Goal: Task Accomplishment & Management: Use online tool/utility

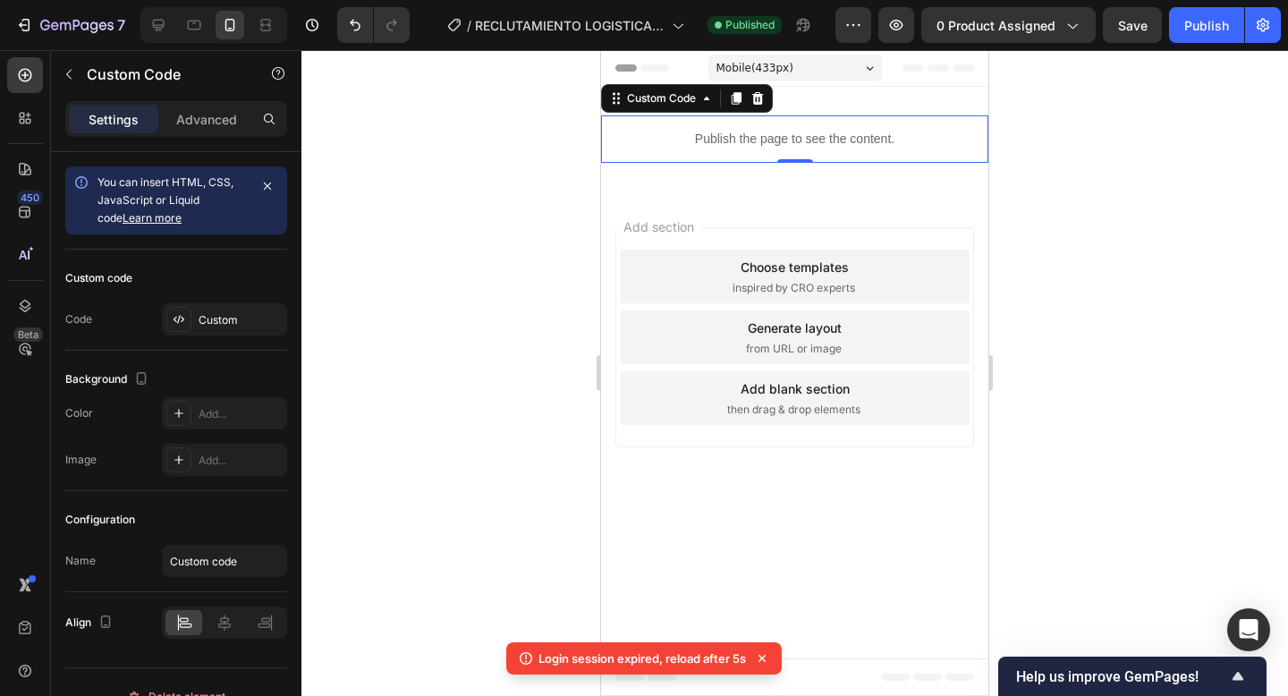
click at [747, 136] on p "Publish the page to see the content." at bounding box center [794, 139] width 387 height 19
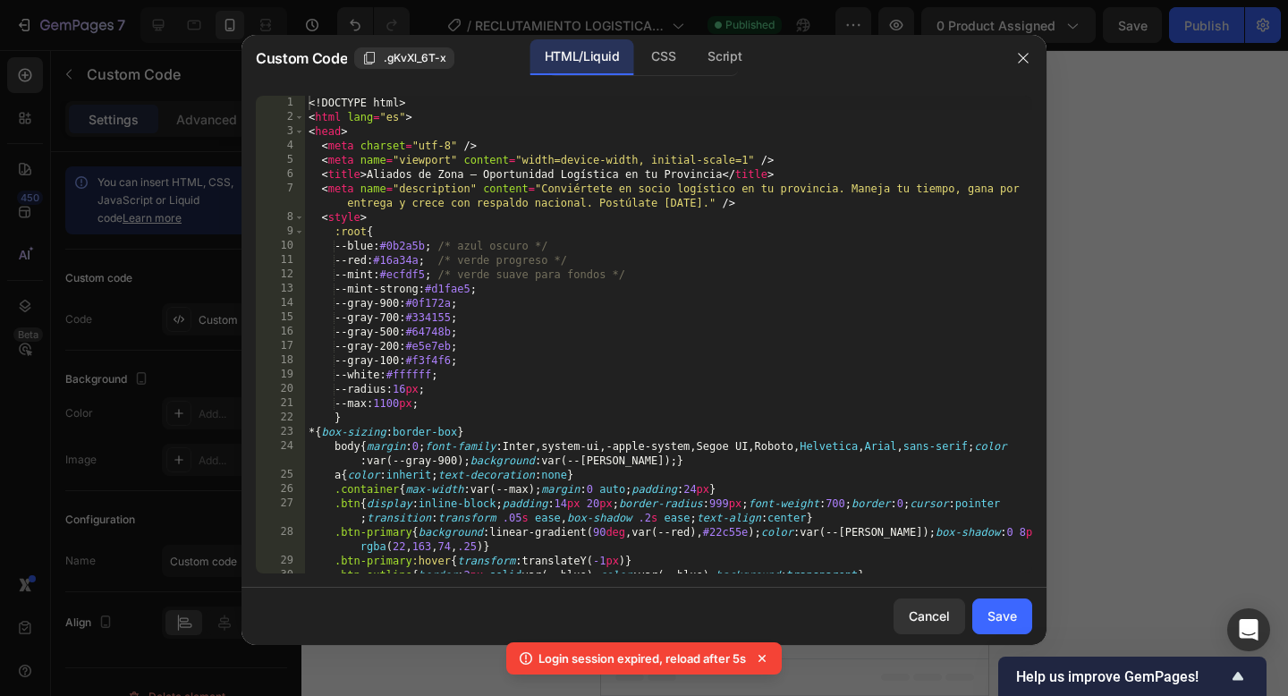
click at [677, 275] on div "<! DOCTYPE html > < html lang = "es" > < head > < meta charset = "utf-8" /> < m…" at bounding box center [668, 356] width 727 height 520
type textarea "</html>"
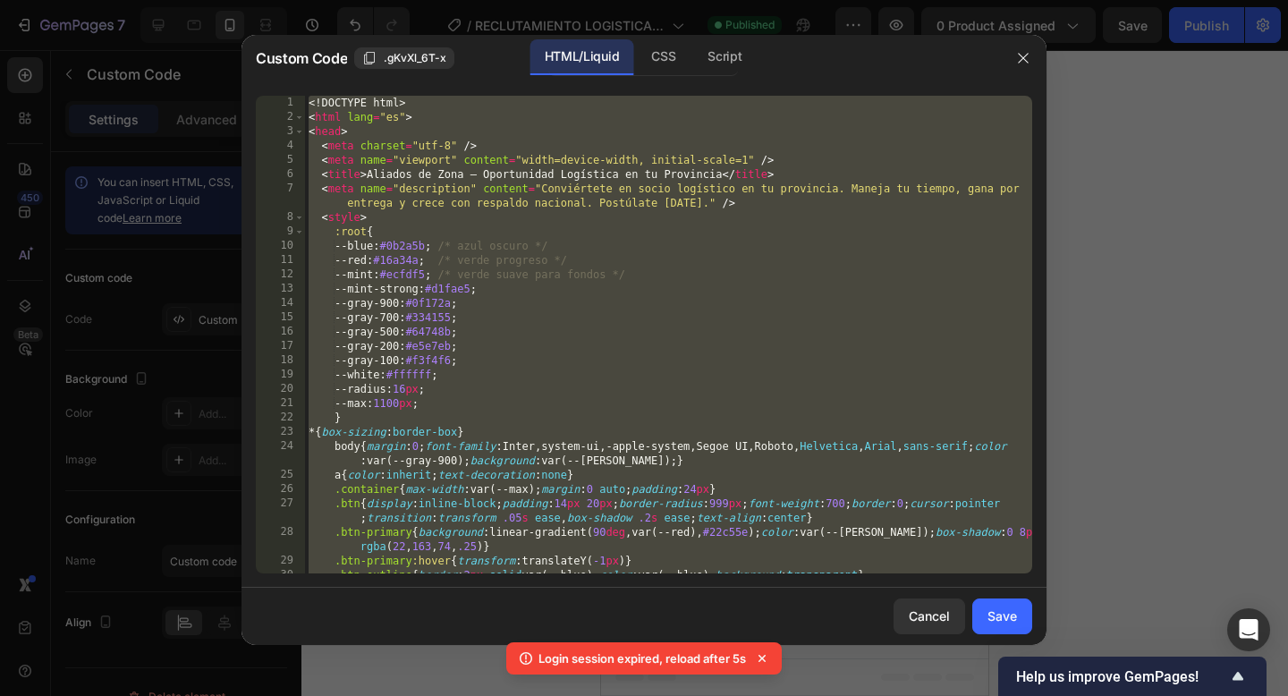
paste textarea
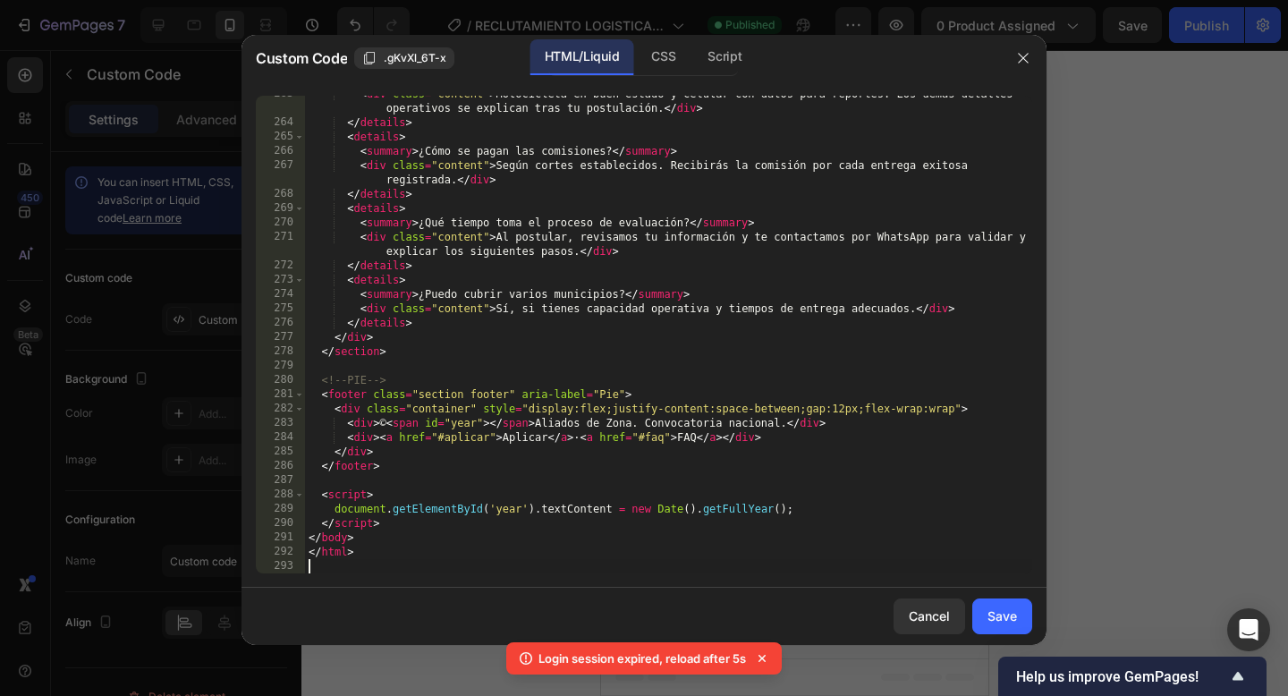
scroll to position [4502, 0]
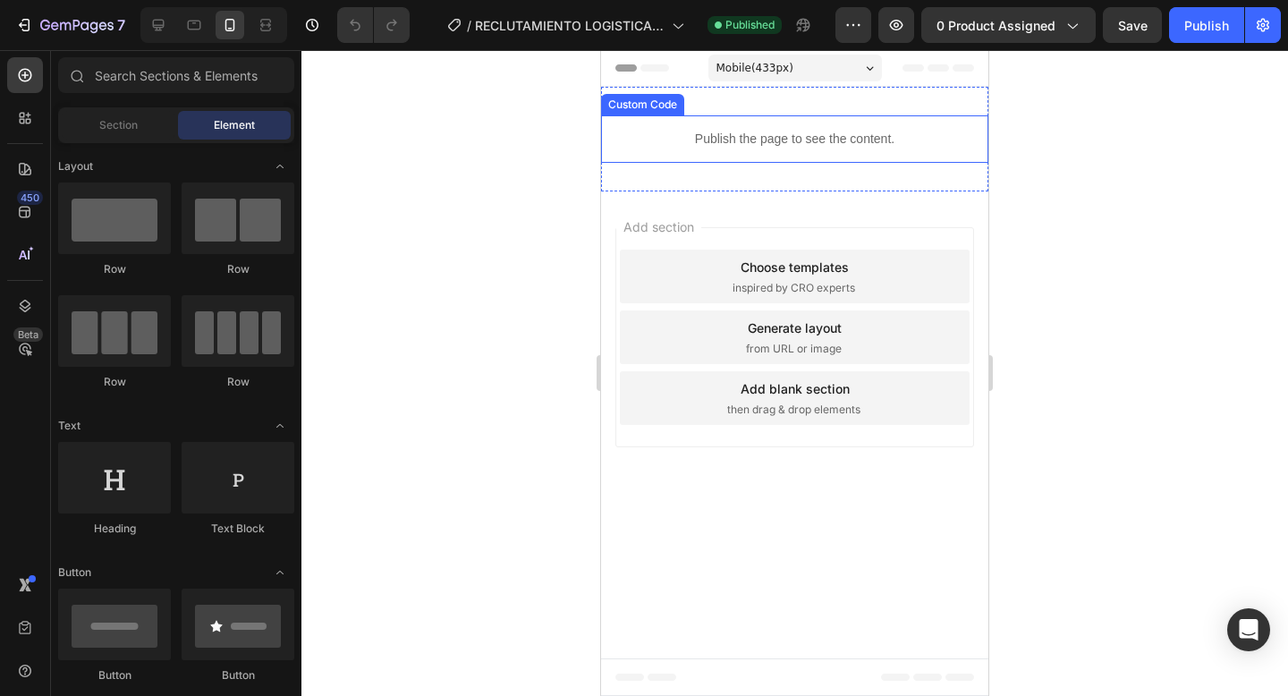
click at [753, 136] on p "Publish the page to see the content." at bounding box center [794, 139] width 387 height 19
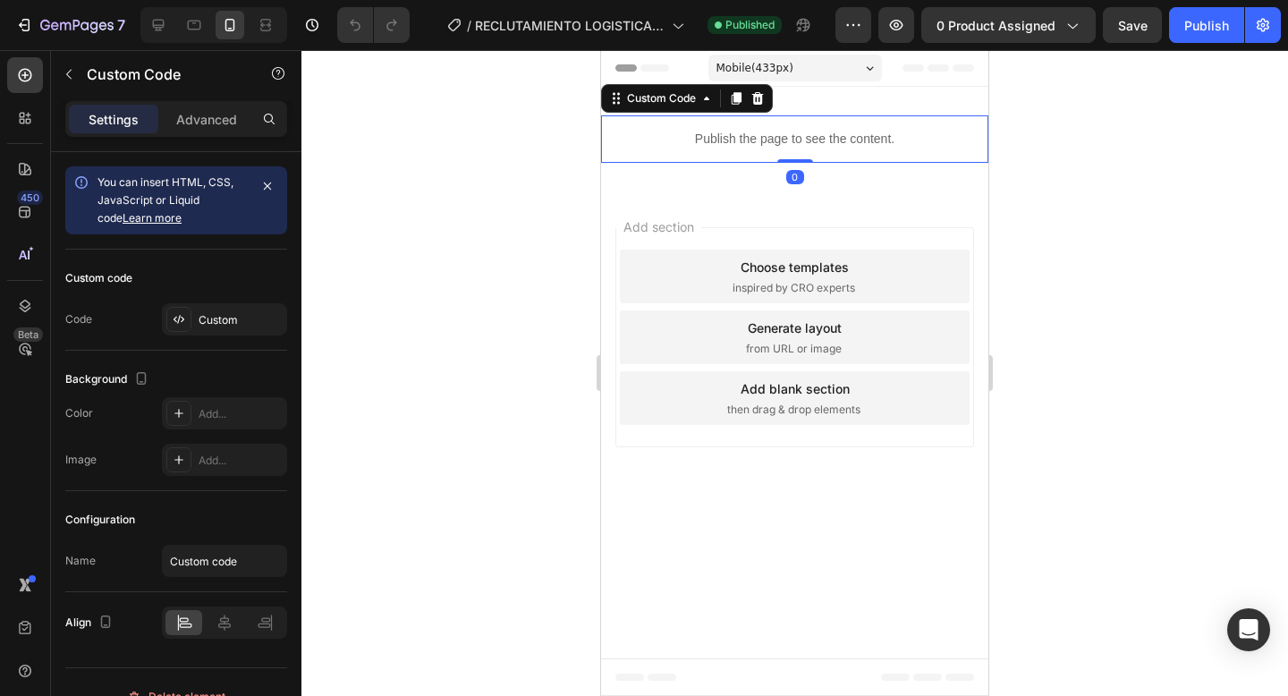
click at [753, 136] on p "Publish the page to see the content." at bounding box center [794, 139] width 387 height 19
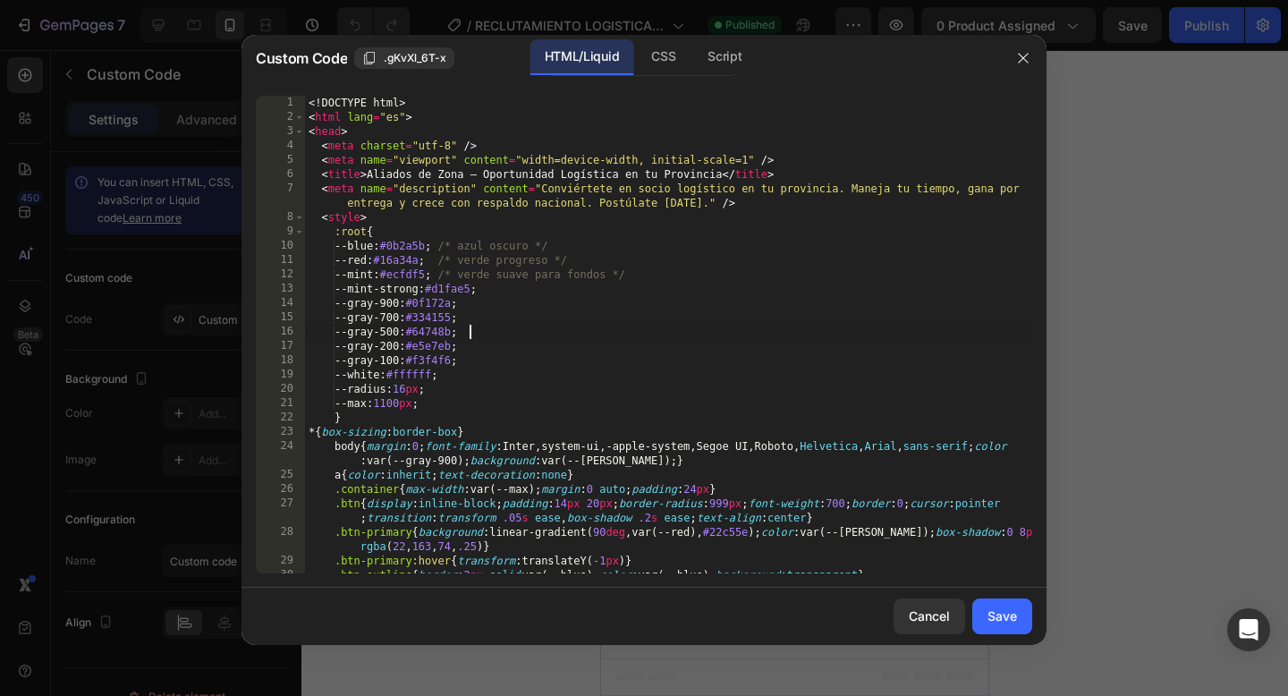
click at [707, 335] on div "<! DOCTYPE html > < html lang = "es" > < head > < meta charset = "utf-8" /> < m…" at bounding box center [668, 356] width 727 height 520
type textarea "</html>"
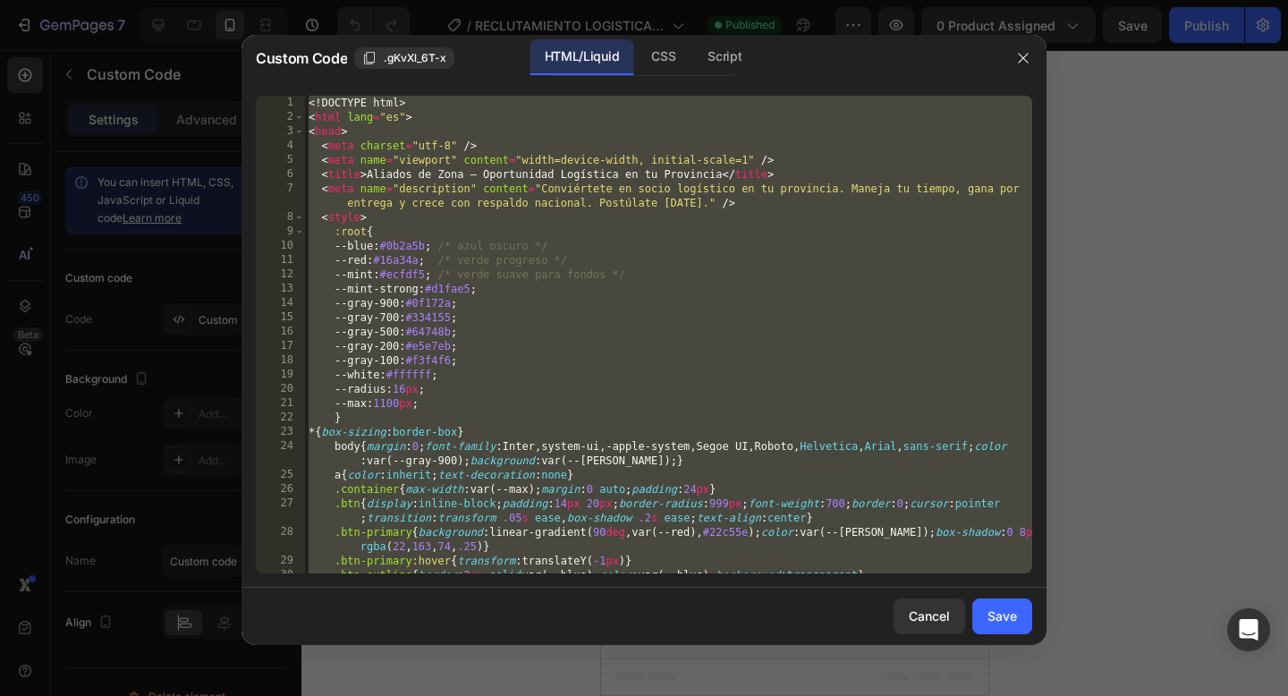
paste textarea
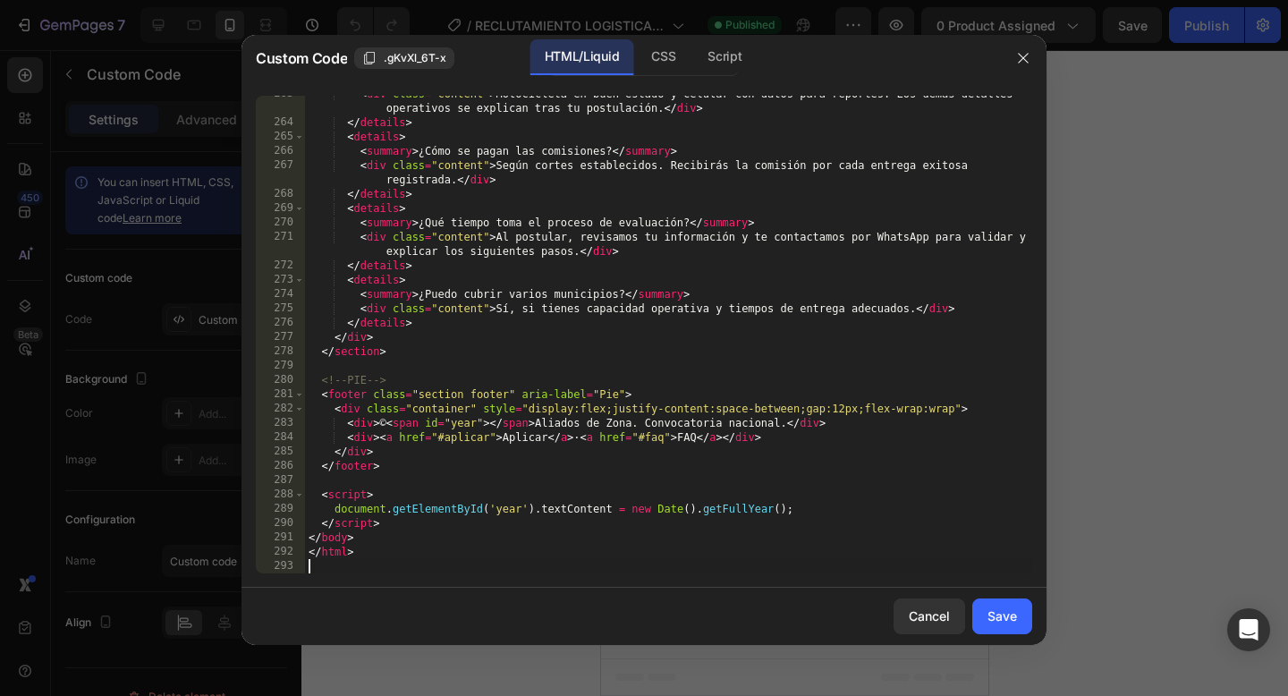
scroll to position [4502, 0]
click at [1009, 615] on div "Save" at bounding box center [1002, 615] width 30 height 19
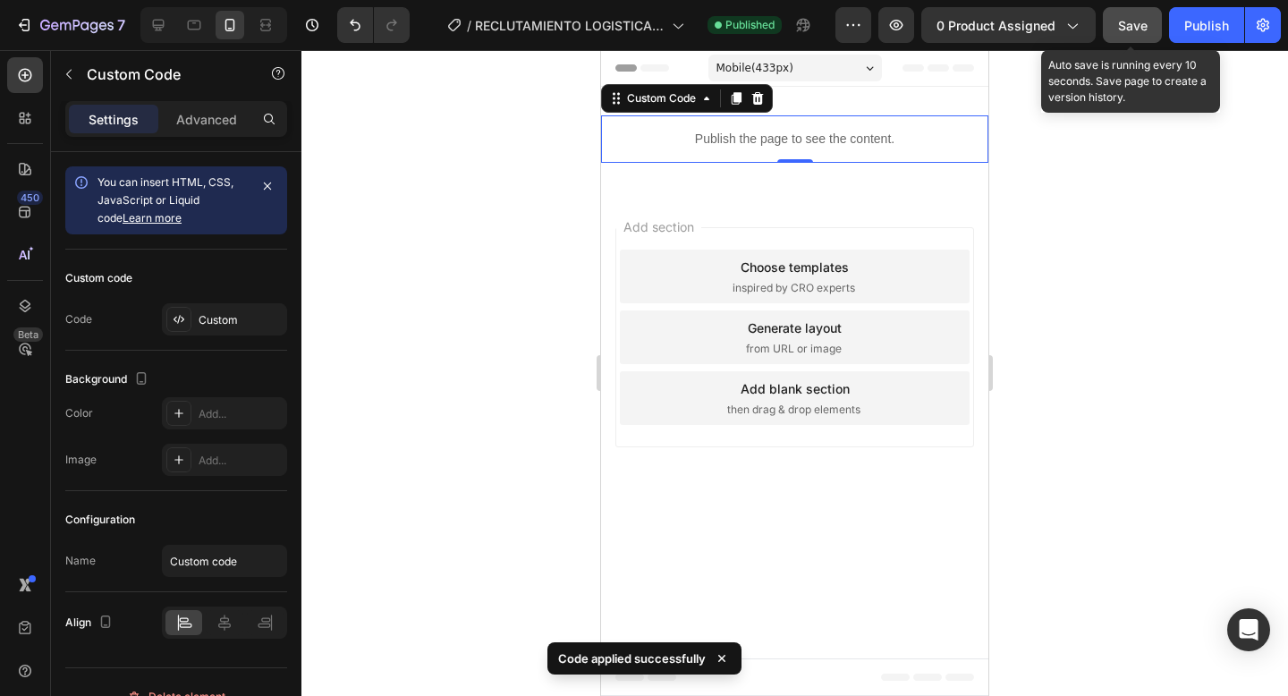
click at [1139, 29] on span "Save" at bounding box center [1133, 25] width 30 height 15
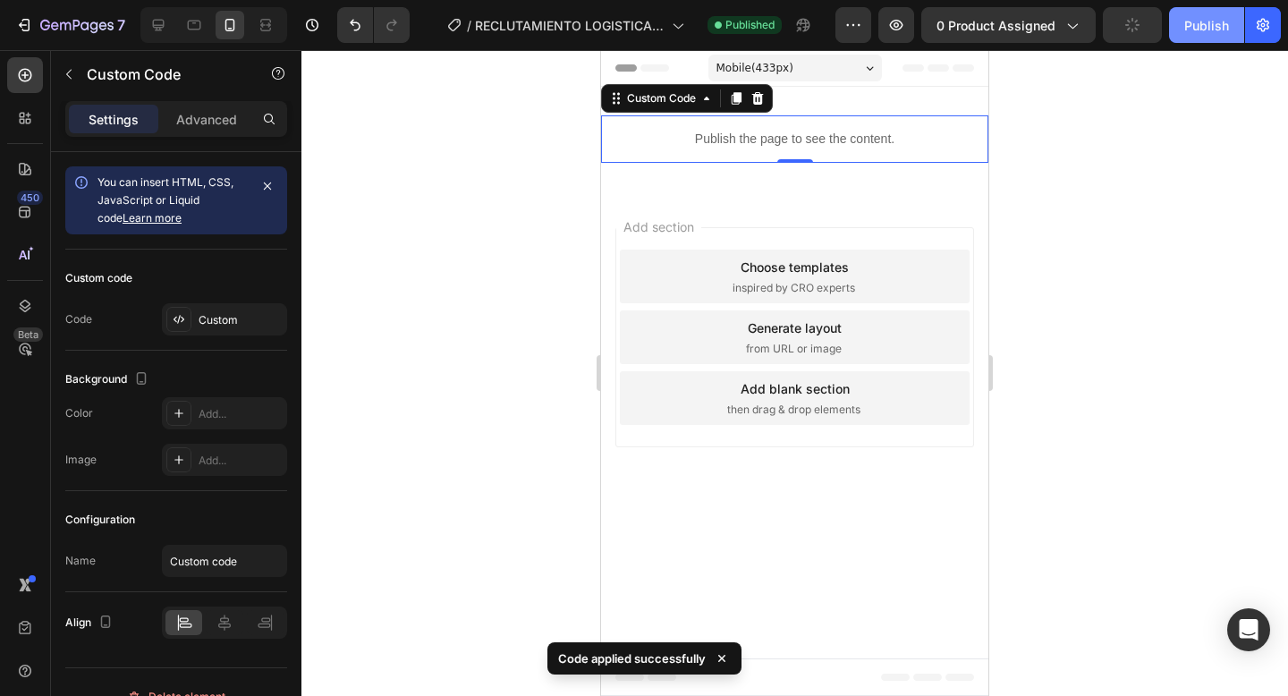
click at [1192, 29] on div "Publish" at bounding box center [1206, 25] width 45 height 19
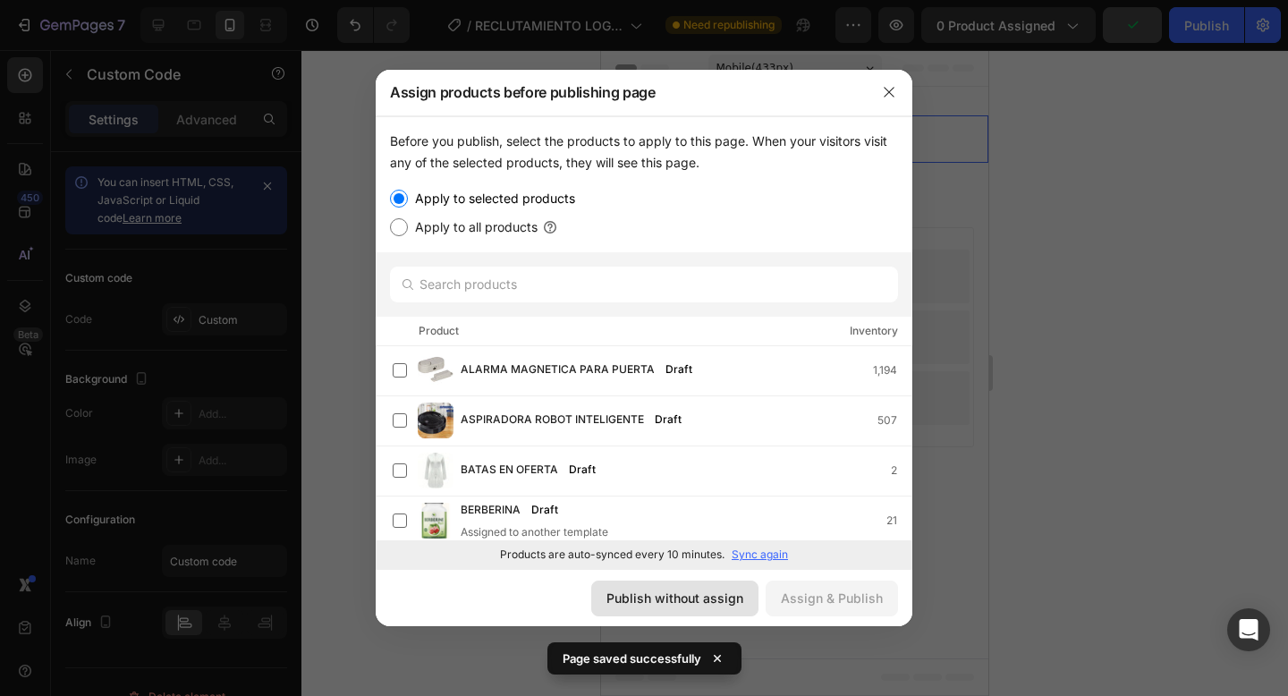
click at [649, 605] on div "Publish without assign" at bounding box center [674, 597] width 137 height 19
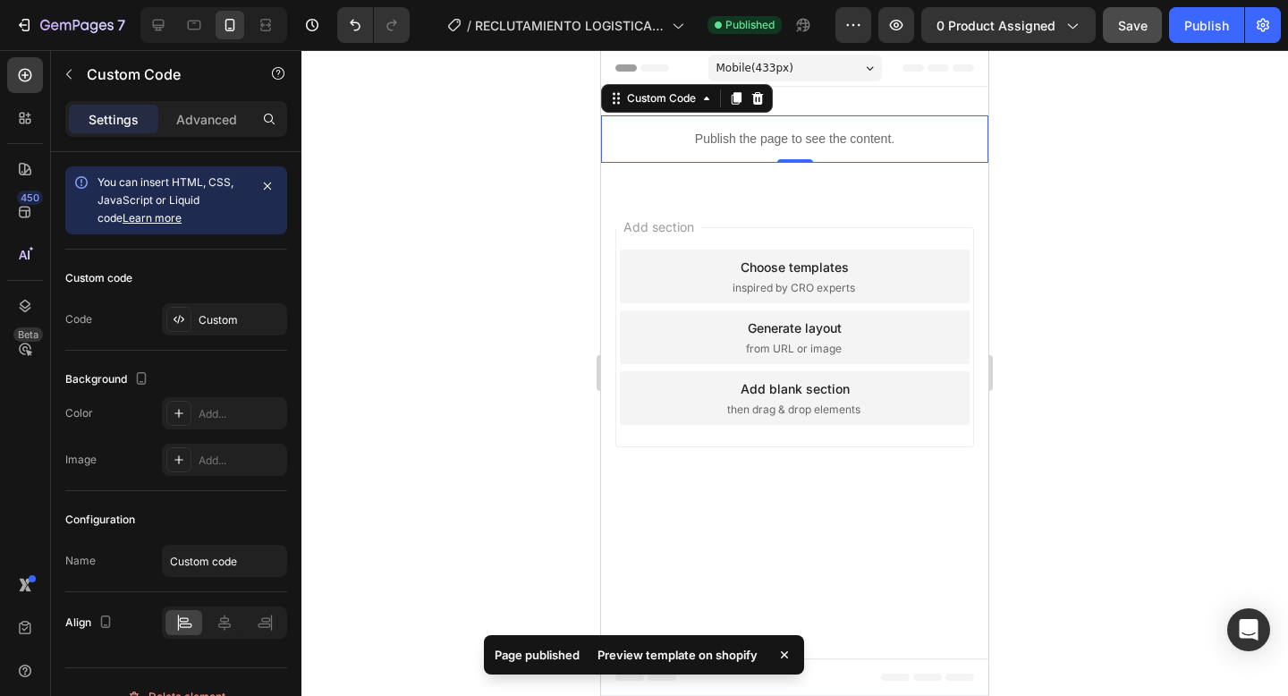
click at [671, 657] on div "Preview template on shopify" at bounding box center [678, 654] width 182 height 25
